Goal: Check status: Check status

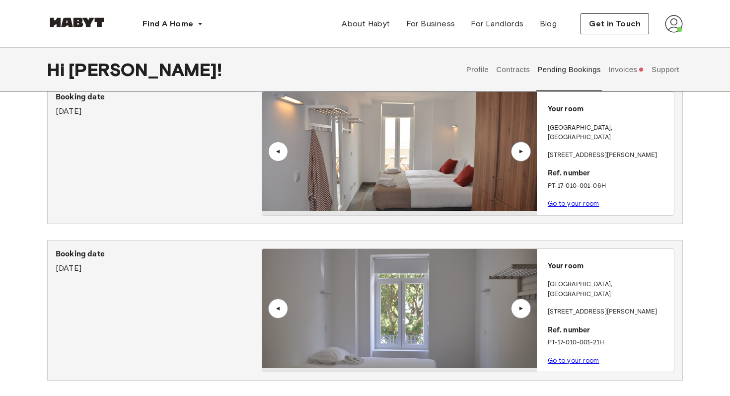
scroll to position [48, 0]
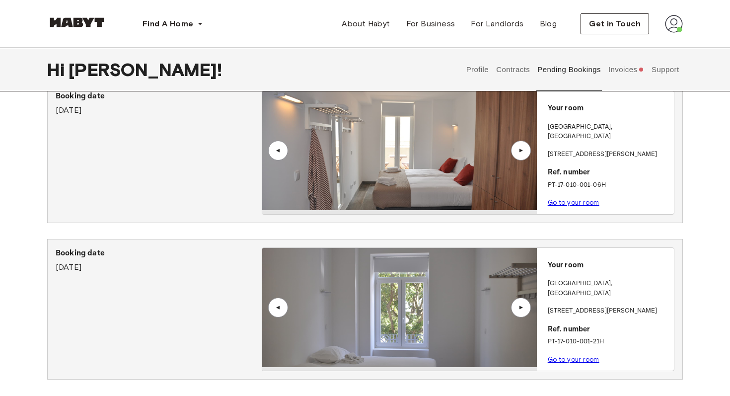
click at [521, 299] on div "▲" at bounding box center [521, 307] width 20 height 20
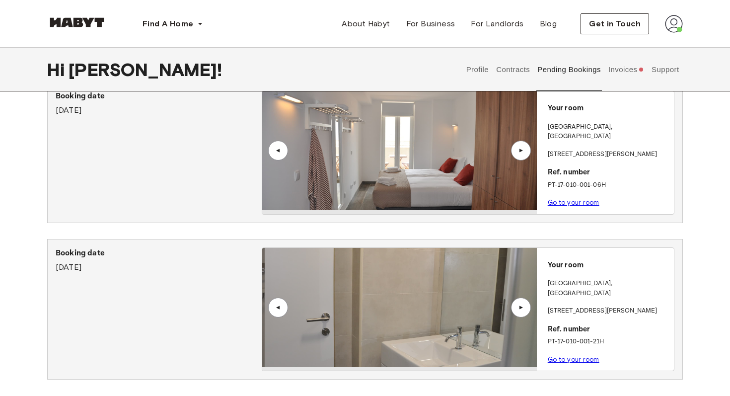
click at [521, 299] on div "▲" at bounding box center [521, 307] width 20 height 20
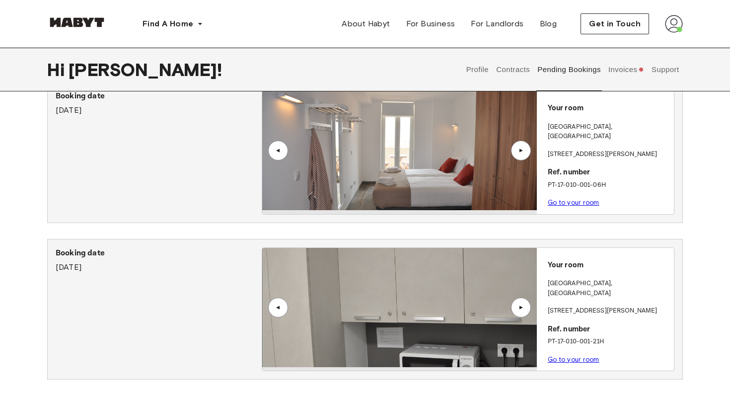
click at [521, 299] on div "▲" at bounding box center [521, 307] width 20 height 20
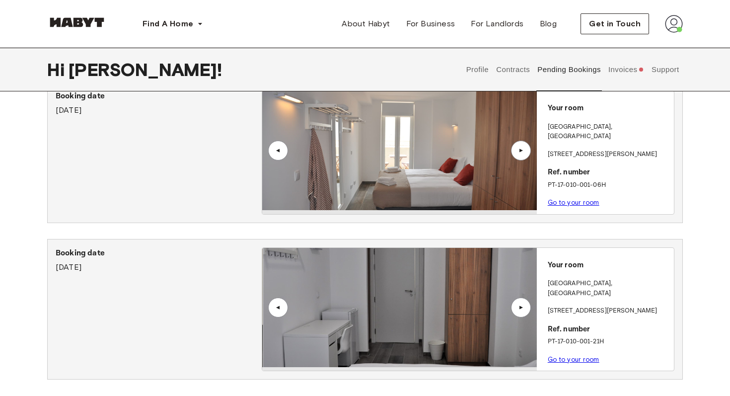
click at [517, 187] on img at bounding box center [399, 150] width 274 height 119
click at [578, 180] on p "PT-17-010-001-06H" at bounding box center [609, 185] width 122 height 10
click at [569, 199] on link "Go to your room" at bounding box center [574, 202] width 52 height 7
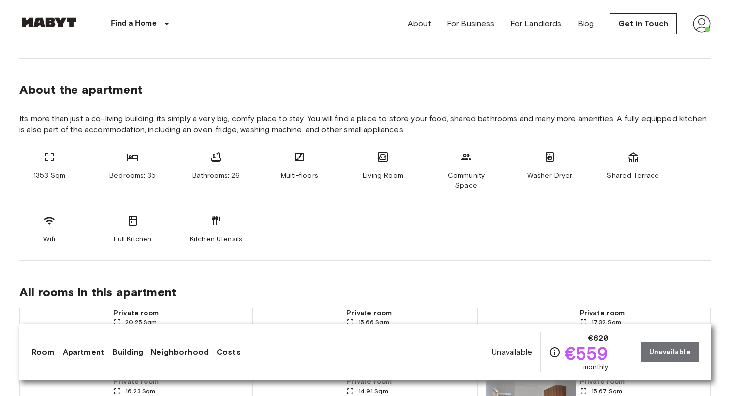
scroll to position [479, 0]
